Goal: Find specific page/section: Find specific page/section

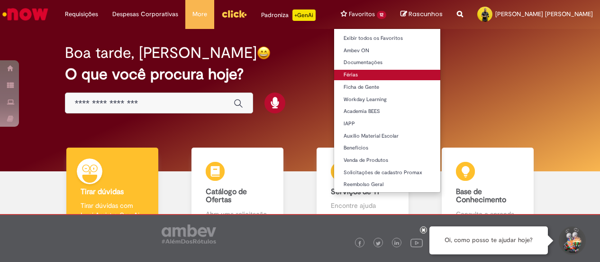
click at [350, 71] on link "Férias" at bounding box center [387, 75] width 106 height 10
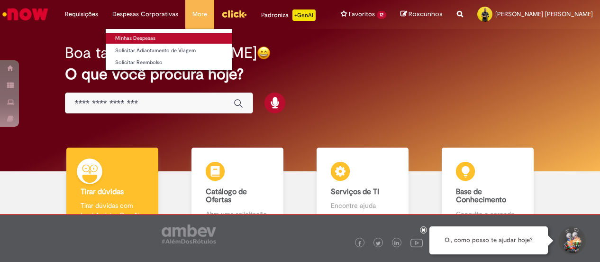
click at [144, 40] on link "Minhas Despesas" at bounding box center [169, 38] width 127 height 10
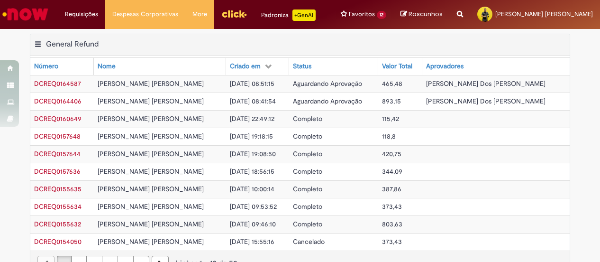
click at [34, 17] on img "Ir para a Homepage" at bounding box center [25, 14] width 49 height 19
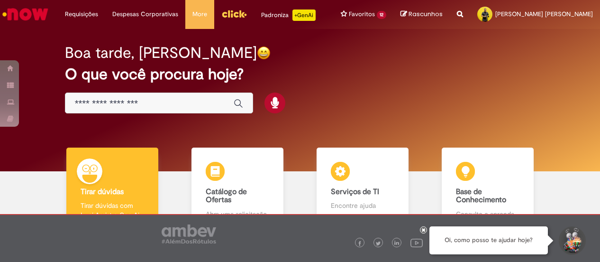
click at [235, 15] on img "Menu Cabeçalho" at bounding box center [234, 14] width 26 height 14
